Goal: Check status

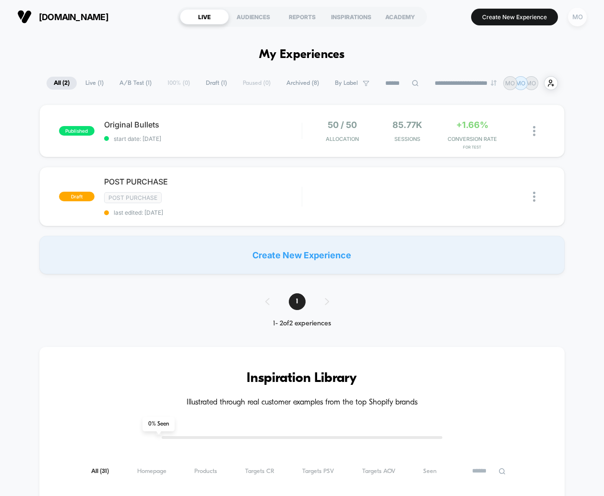
click at [572, 24] on div "MO" at bounding box center [577, 17] width 19 height 19
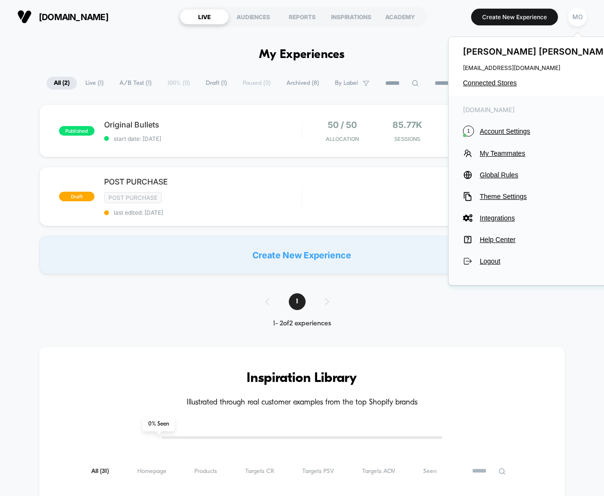
click at [488, 72] on div "[PERSON_NAME] [EMAIL_ADDRESS][DOMAIN_NAME] Connected Stores" at bounding box center [538, 66] width 180 height 59
click at [488, 81] on span "Connected Stores" at bounding box center [539, 83] width 152 height 8
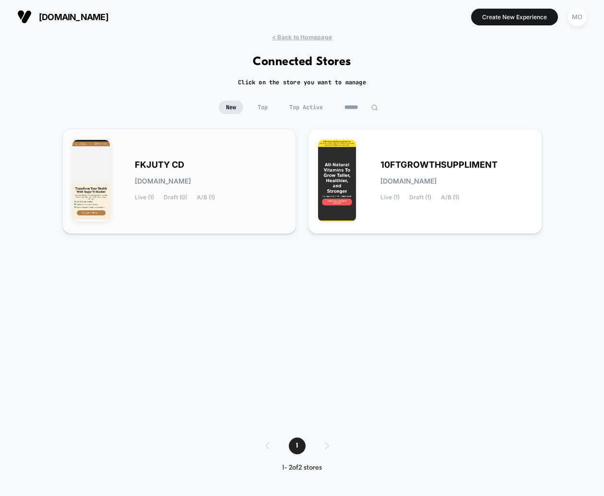
click at [229, 177] on div "FKJUTY CD [DOMAIN_NAME] Live (1) Draft (0) A/B (1)" at bounding box center [211, 181] width 152 height 39
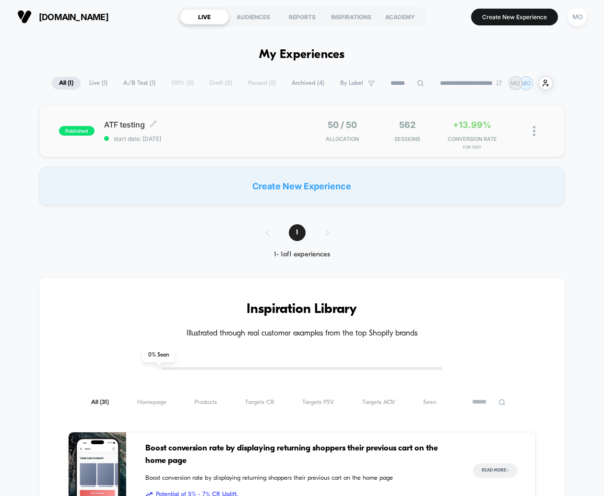
click at [290, 129] on span "ATF testing Click to edit experience details" at bounding box center [203, 125] width 198 height 10
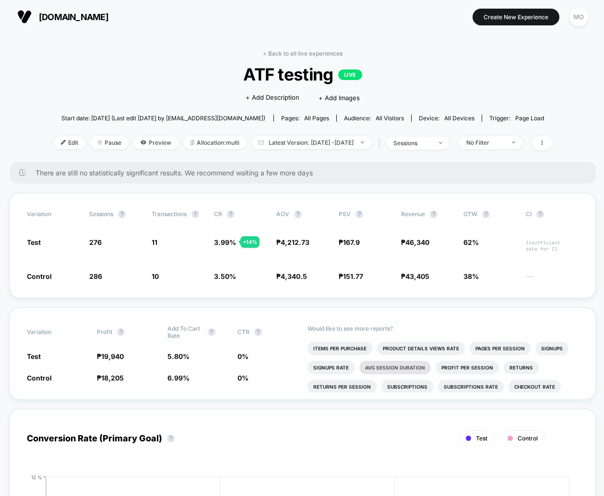
click at [412, 368] on li "Avg Session Duration" at bounding box center [394, 367] width 71 height 13
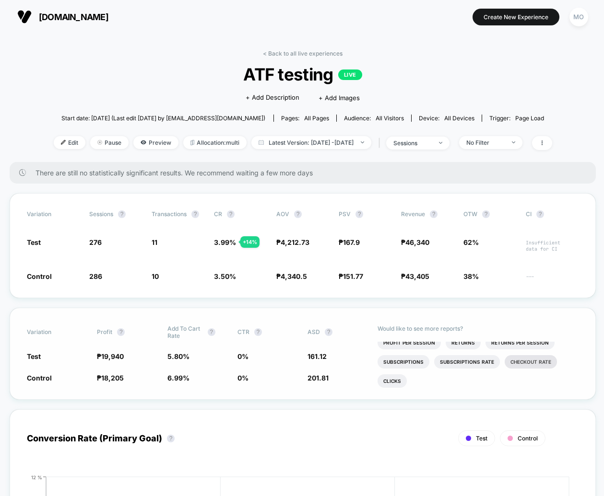
click at [522, 361] on li "Checkout Rate" at bounding box center [530, 361] width 52 height 13
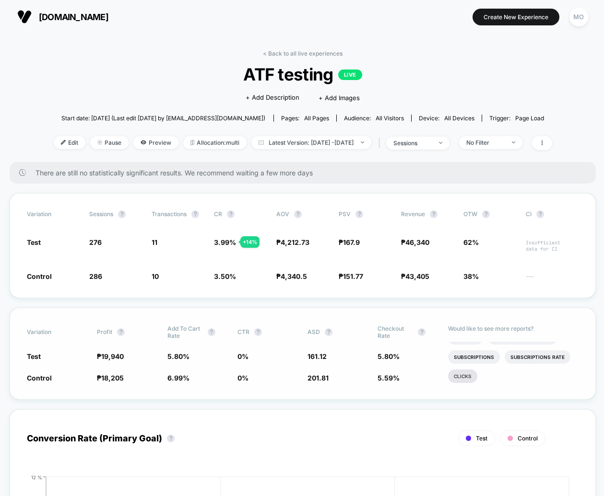
scroll to position [0, 0]
click at [473, 377] on li "Clicks" at bounding box center [462, 375] width 29 height 13
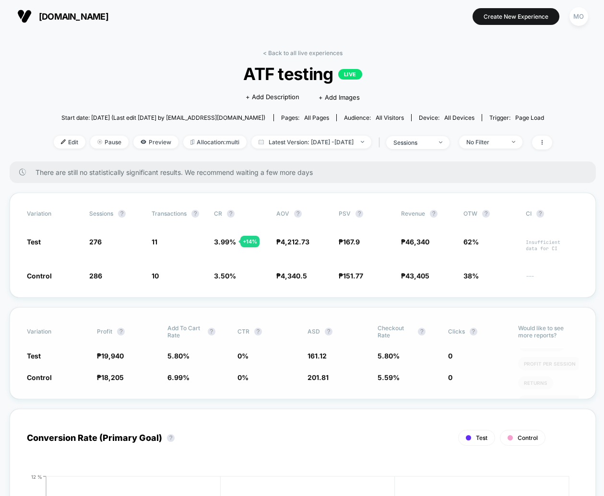
scroll to position [126, 0]
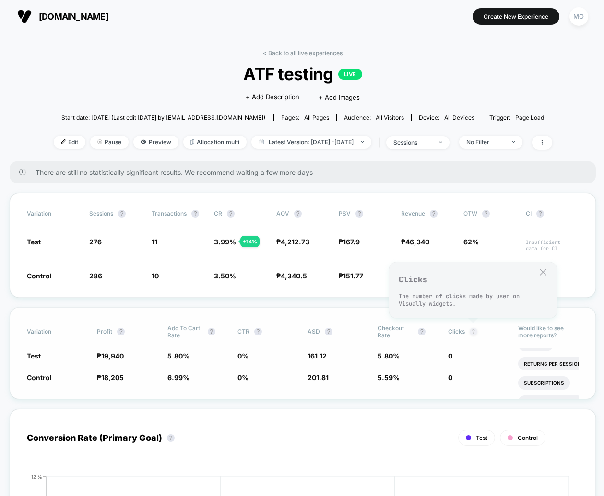
click at [472, 333] on button "?" at bounding box center [473, 332] width 8 height 8
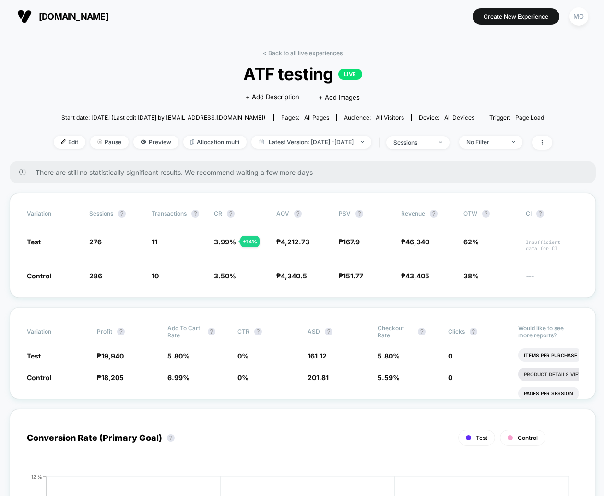
scroll to position [0, 0]
click at [541, 357] on li "Items Per Purchase" at bounding box center [550, 354] width 65 height 13
